Goal: Information Seeking & Learning: Learn about a topic

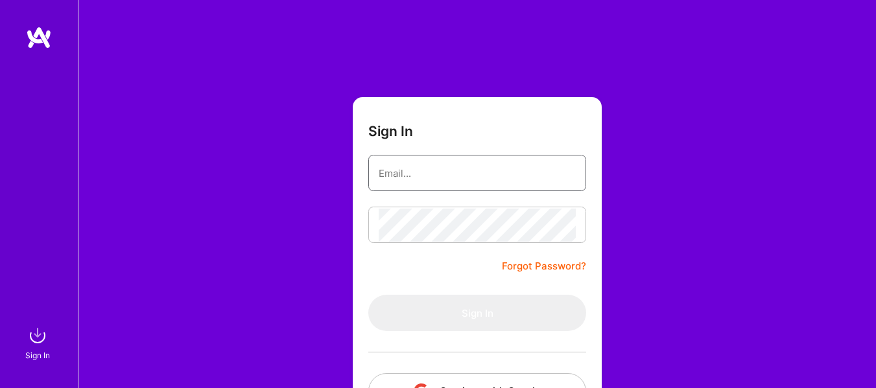
type input "[PERSON_NAME][EMAIL_ADDRESS][PERSON_NAME][DOMAIN_NAME]"
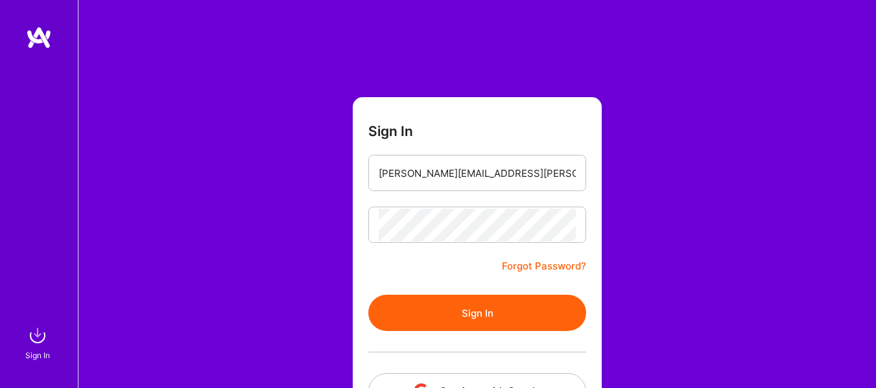
click at [422, 303] on button "Sign In" at bounding box center [477, 313] width 218 height 36
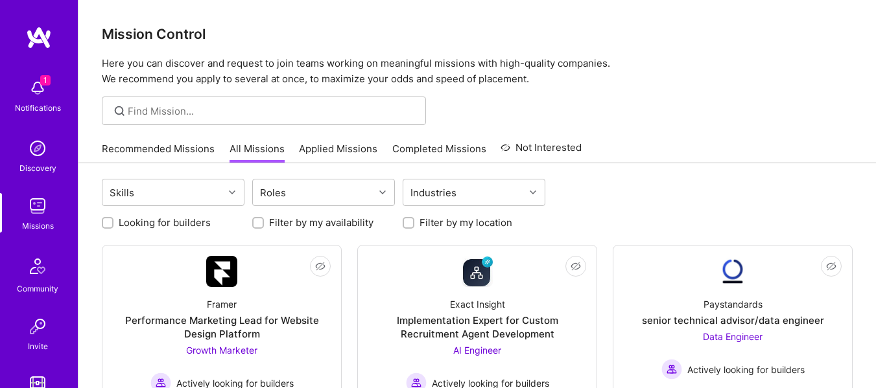
click at [772, 190] on div "Skills Roles Industries" at bounding box center [477, 194] width 751 height 30
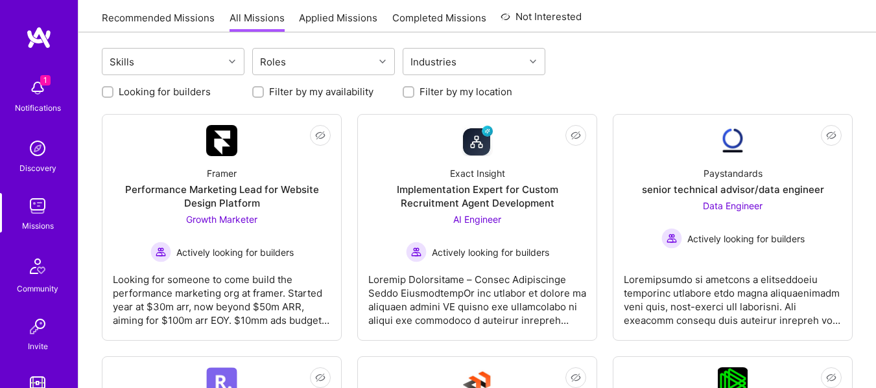
scroll to position [156, 0]
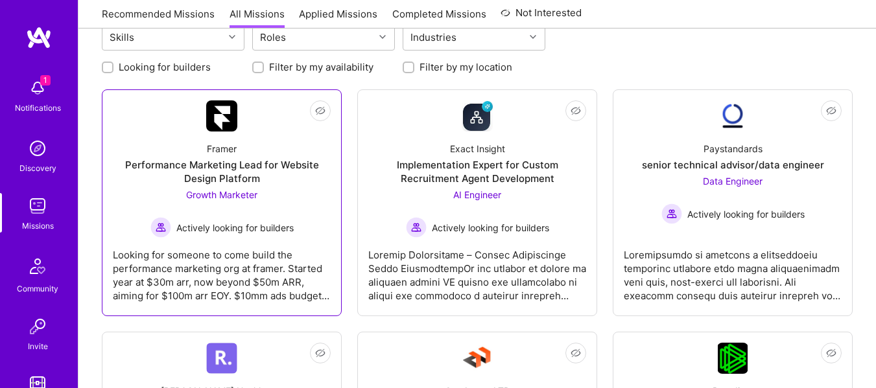
click at [227, 176] on div "Performance Marketing Lead for Website Design Platform" at bounding box center [222, 171] width 218 height 27
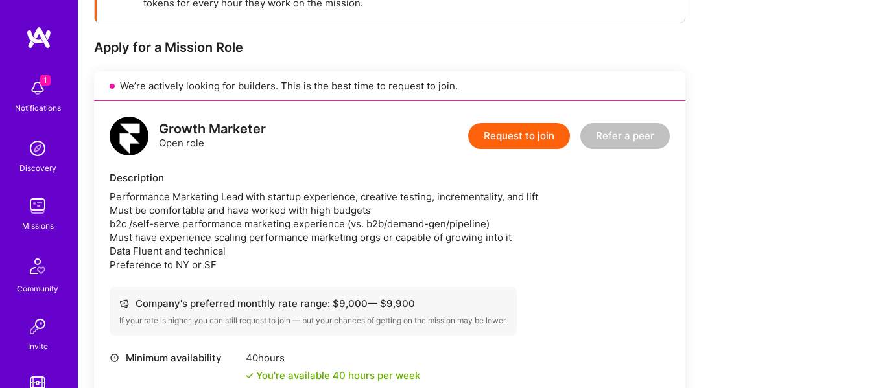
scroll to position [234, 0]
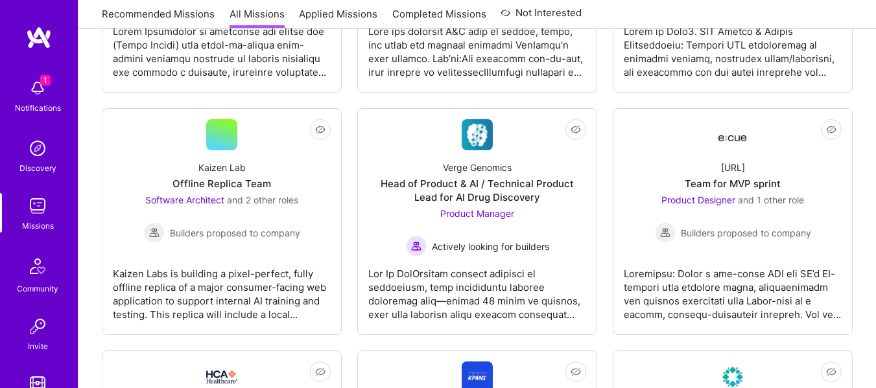
scroll to position [630, 0]
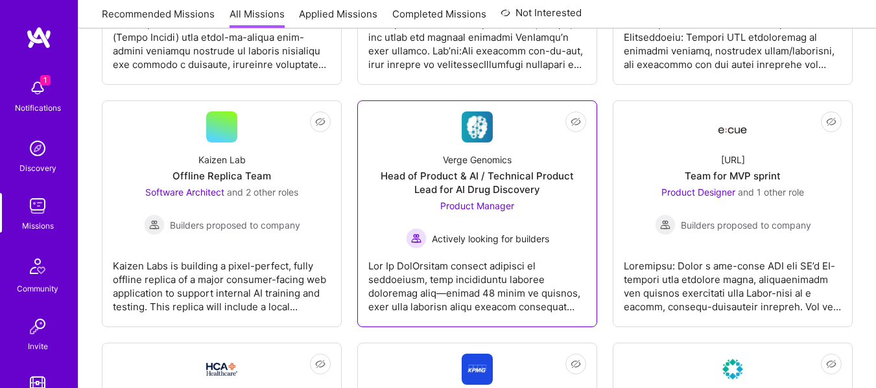
click at [466, 174] on div "Head of Product & AI / Technical Product Lead for AI Drug Discovery" at bounding box center [477, 182] width 218 height 27
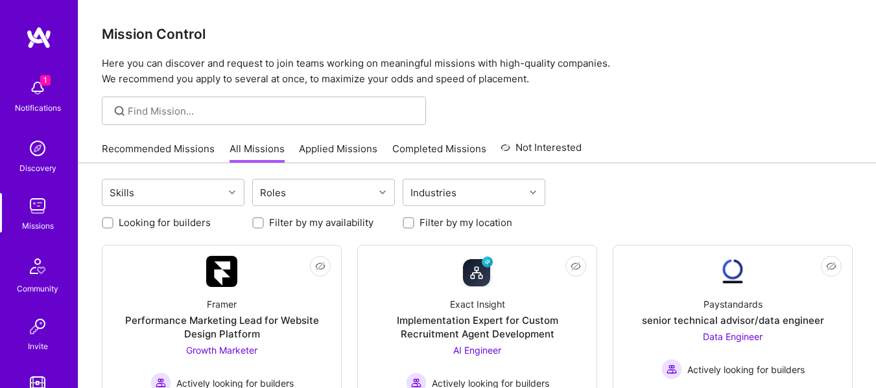
scroll to position [630, 0]
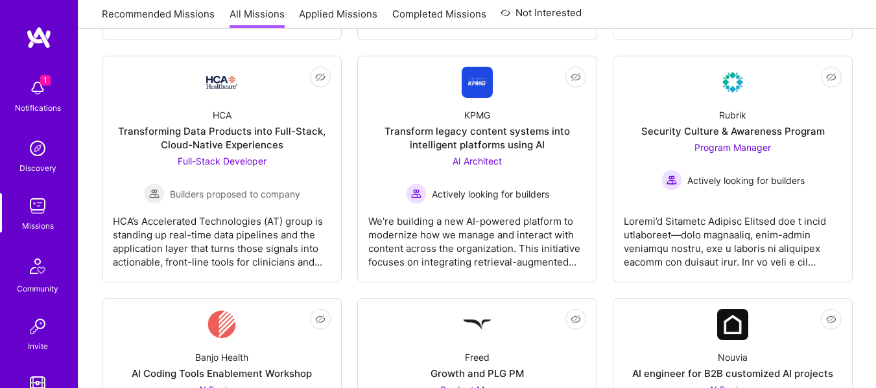
scroll to position [915, 0]
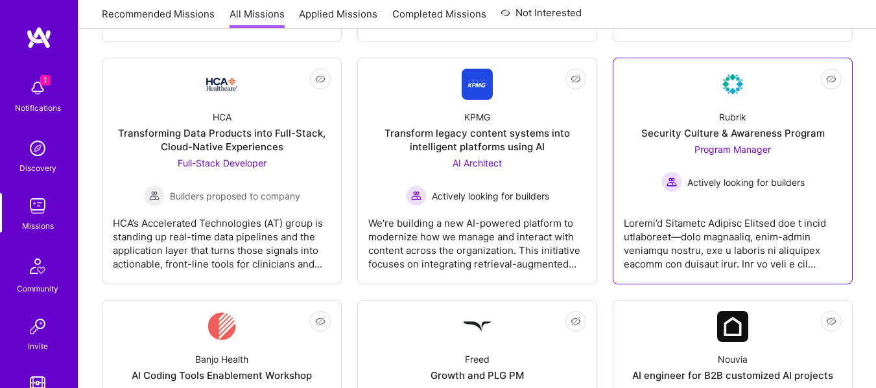
click at [711, 161] on div "Program Manager Actively looking for builders" at bounding box center [732, 168] width 143 height 50
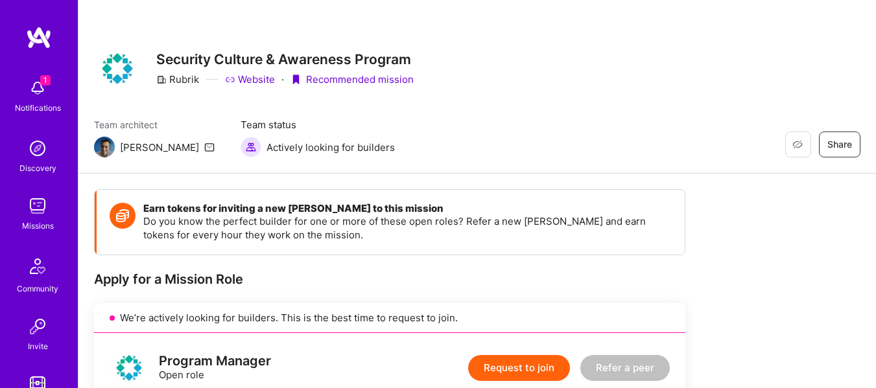
click at [616, 145] on div "Restore Not Interested Share" at bounding box center [715, 145] width 292 height 26
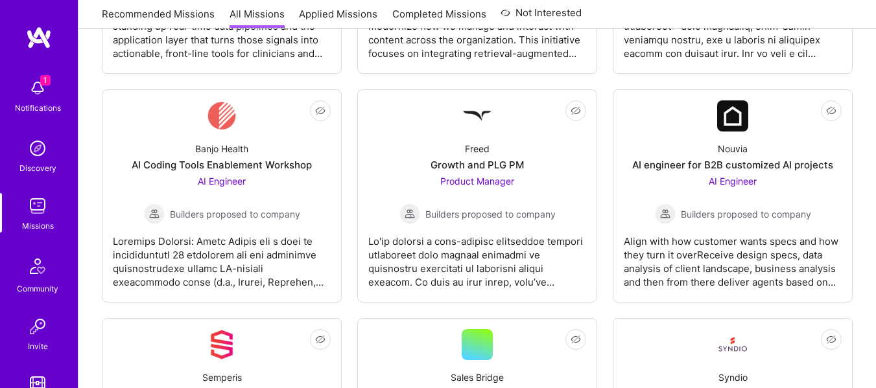
scroll to position [1133, 0]
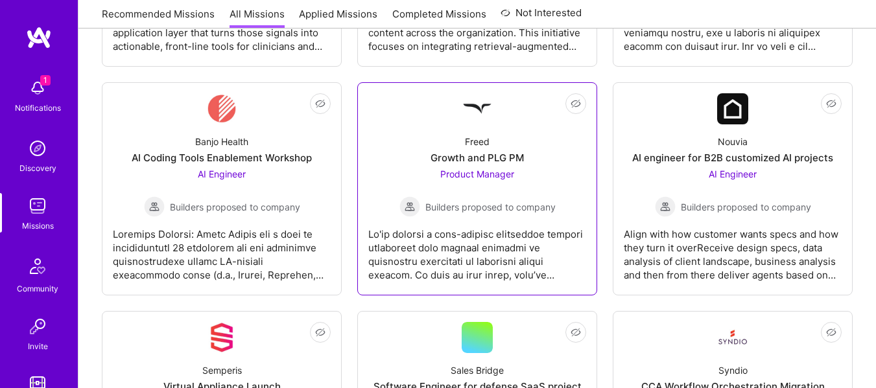
click at [486, 160] on div "Growth and PLG PM" at bounding box center [477, 158] width 93 height 14
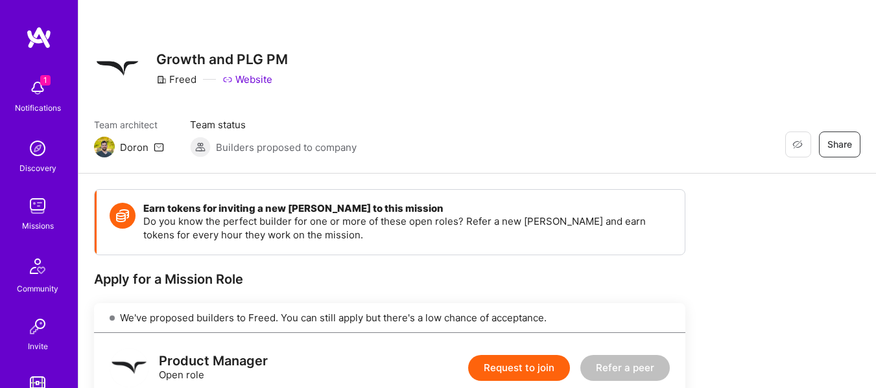
click at [761, 88] on div "Restore Not Interested Share Growth and PLG PM Freed Website" at bounding box center [477, 68] width 766 height 47
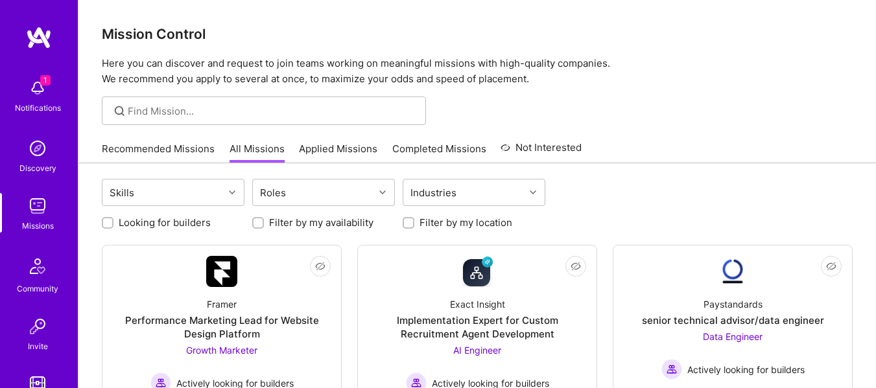
scroll to position [1133, 0]
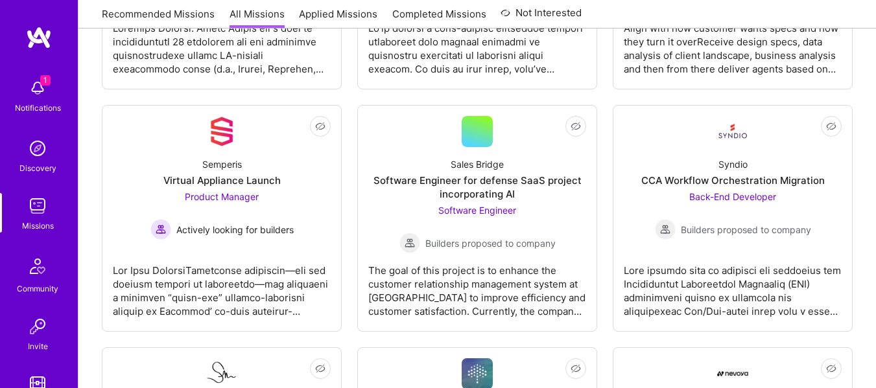
scroll to position [1340, 0]
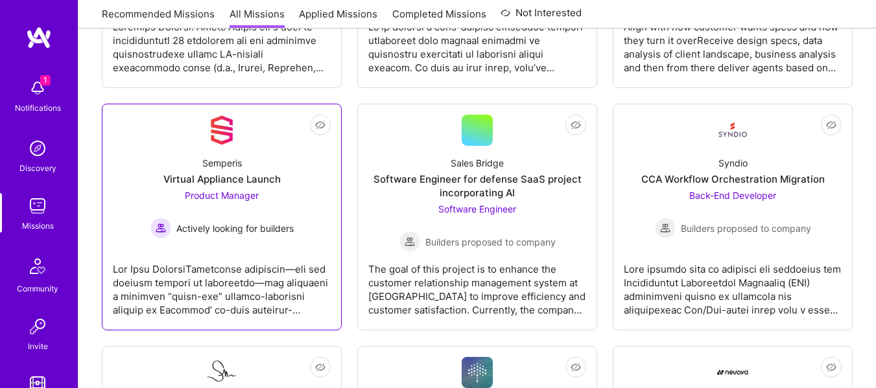
click at [259, 178] on div "Virtual Appliance Launch" at bounding box center [221, 179] width 117 height 14
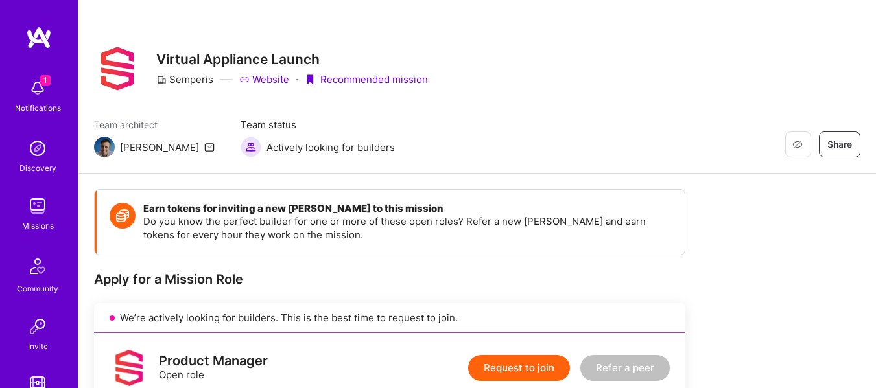
click at [775, 86] on div "Restore Not Interested Share Virtual Appliance Launch Semperis Website · Recomm…" at bounding box center [477, 68] width 766 height 47
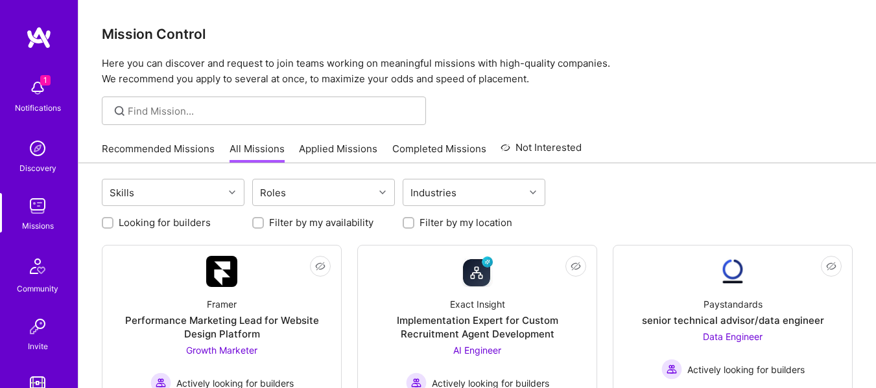
scroll to position [1340, 0]
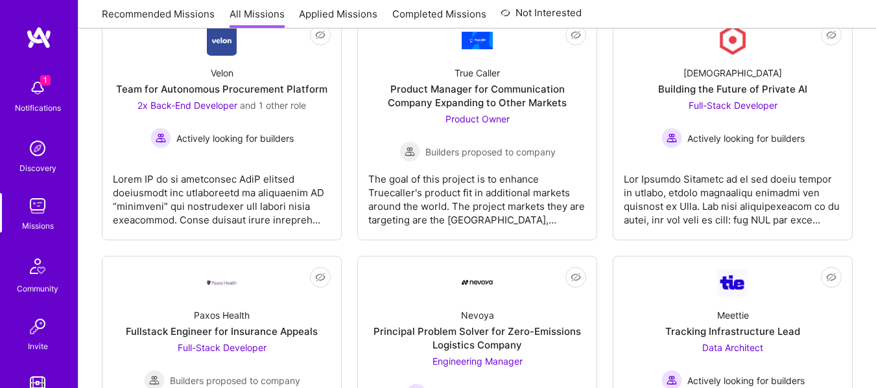
scroll to position [2118, 0]
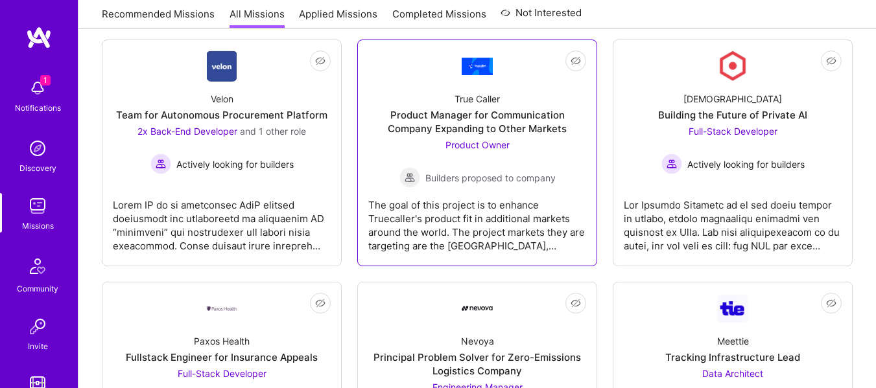
click at [515, 163] on div "Product Owner Builders proposed to company" at bounding box center [477, 163] width 156 height 50
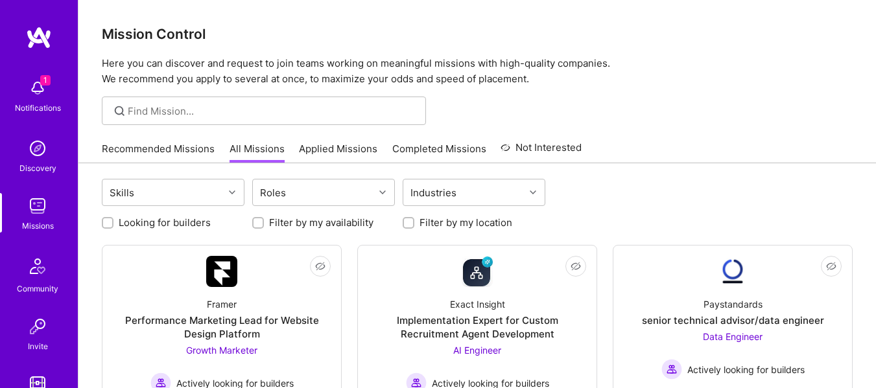
scroll to position [2118, 0]
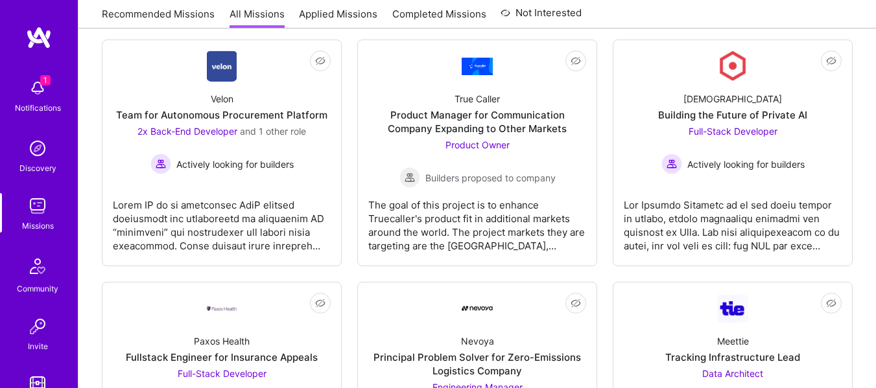
click at [866, 188] on div "Skills Roles Industries Looking for builders Filter by my availability Filter b…" at bounding box center [476, 120] width 797 height 4151
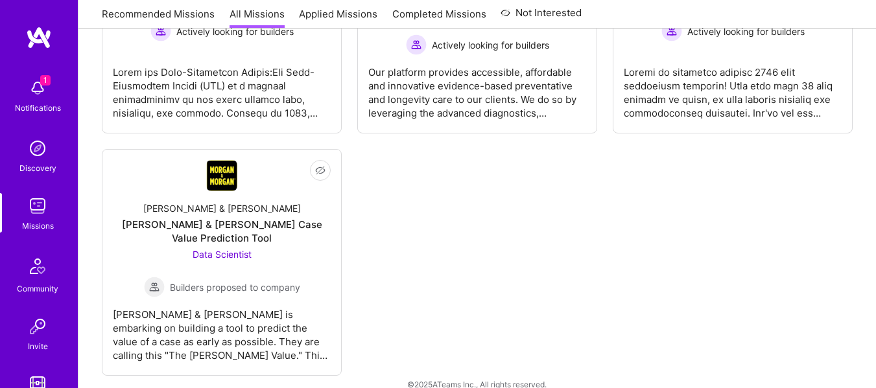
scroll to position [3913, 0]
